Goal: Navigation & Orientation: Find specific page/section

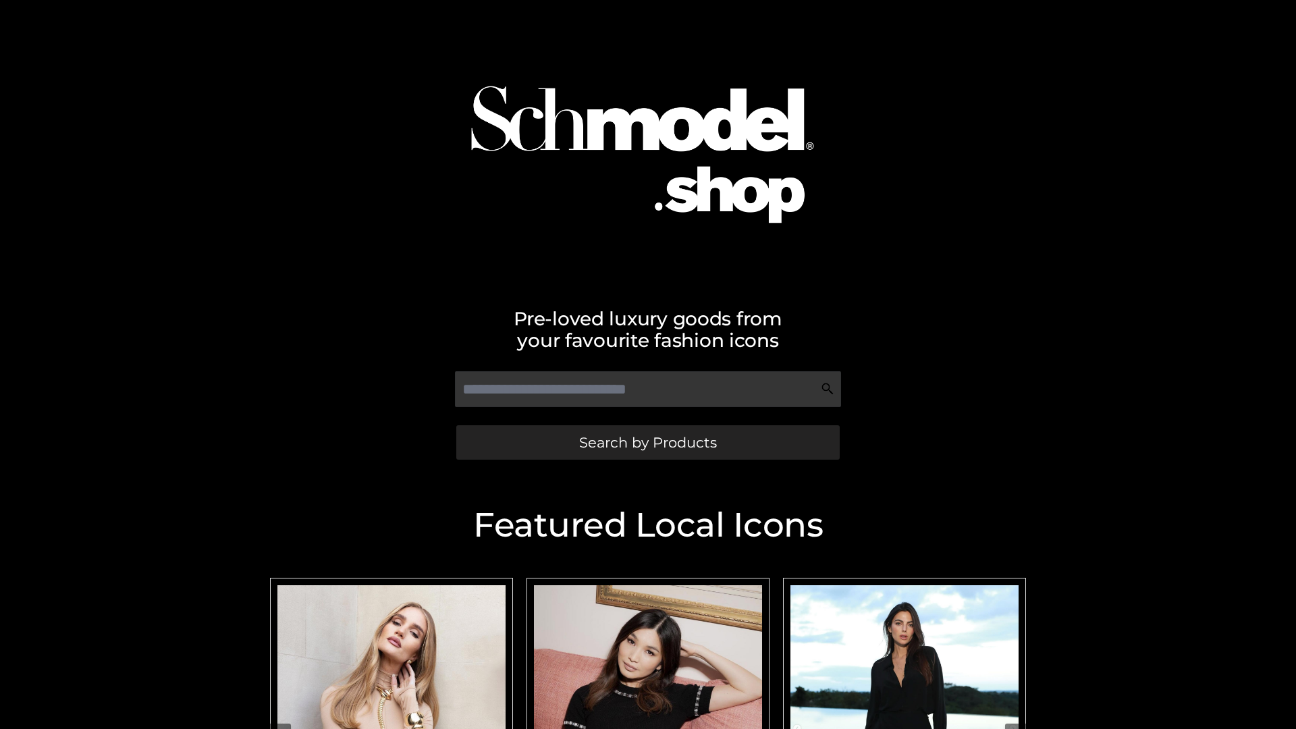
click at [647, 442] on span "Search by Products" at bounding box center [648, 442] width 138 height 14
